Goal: Information Seeking & Learning: Learn about a topic

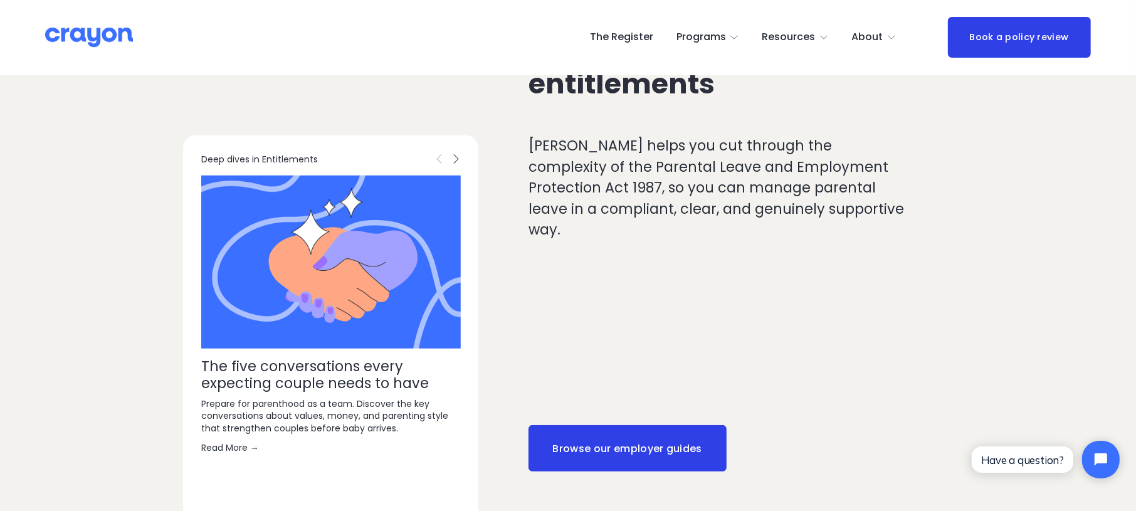
scroll to position [634, 0]
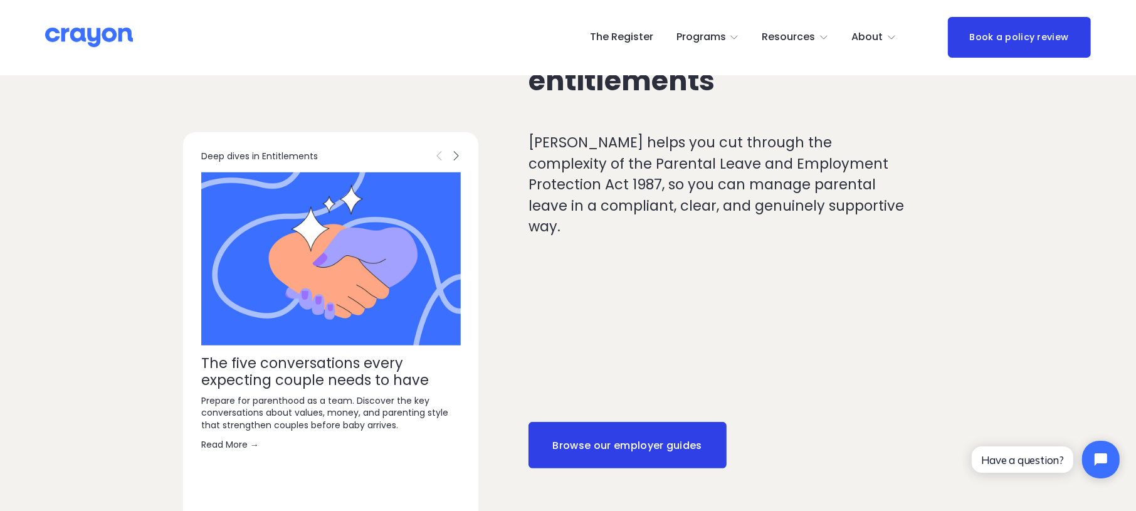
click at [595, 434] on link "Browse our employer guides" at bounding box center [627, 445] width 198 height 46
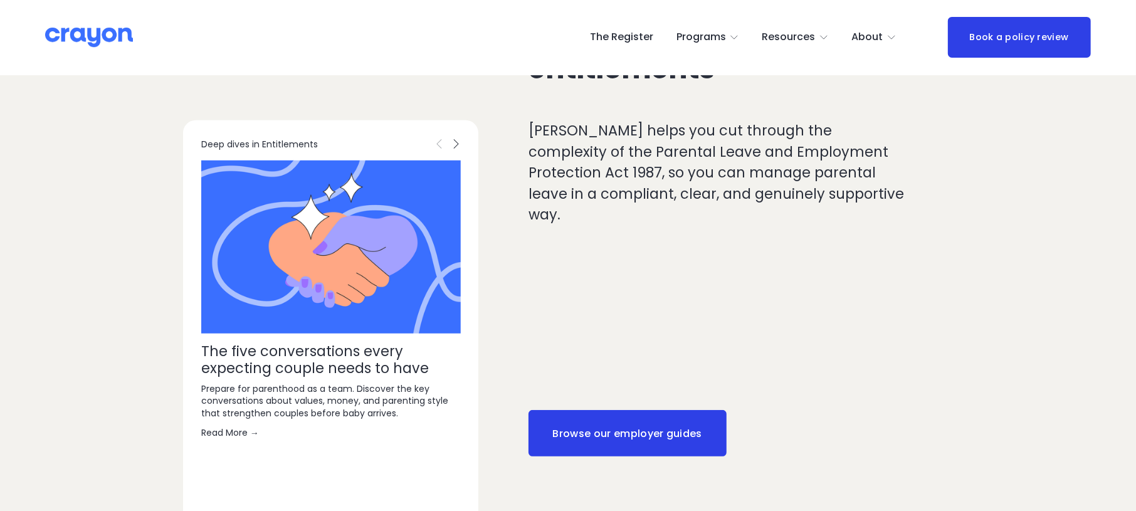
scroll to position [634, 0]
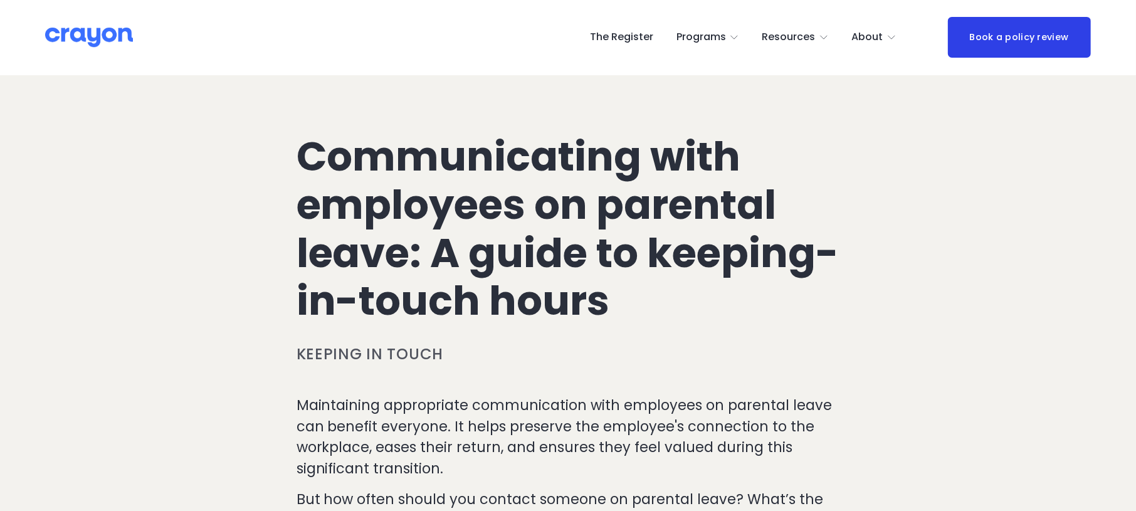
scroll to position [38, 0]
